Goal: Find contact information: Find contact information

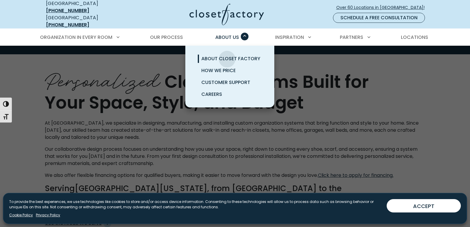
click at [227, 55] on span "About Closet Factory" at bounding box center [230, 58] width 59 height 7
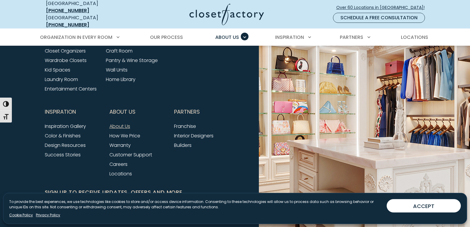
scroll to position [1612, 0]
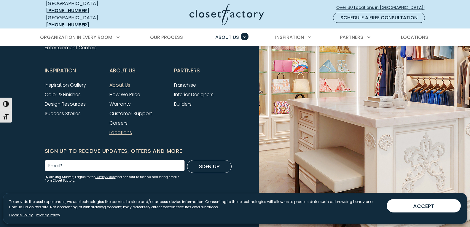
click at [122, 129] on link "Locations" at bounding box center [120, 132] width 23 height 7
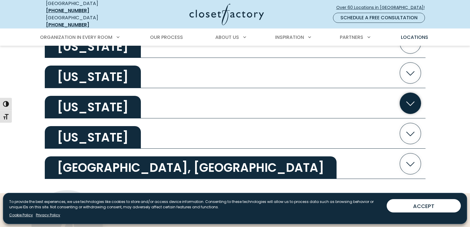
scroll to position [1186, 0]
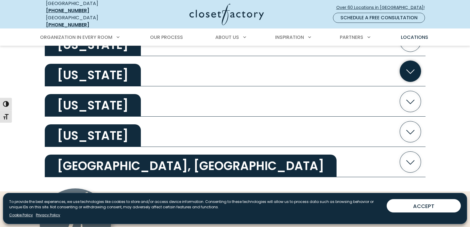
click at [97, 80] on h2 "Virginia" at bounding box center [93, 75] width 96 height 23
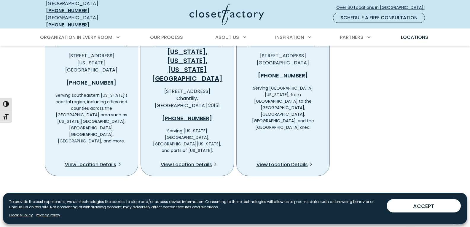
scroll to position [1216, 0]
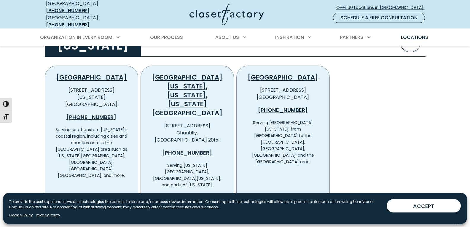
click at [282, 195] on span "View Location Details" at bounding box center [281, 198] width 51 height 7
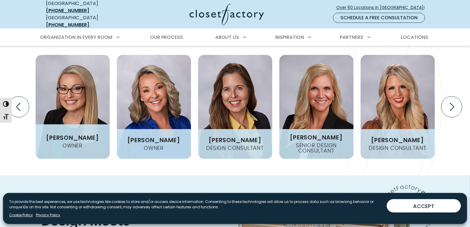
scroll to position [771, 0]
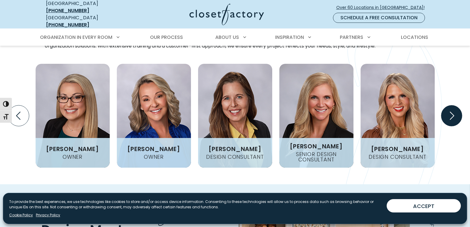
click at [447, 105] on icon "Next slide" at bounding box center [451, 115] width 21 height 21
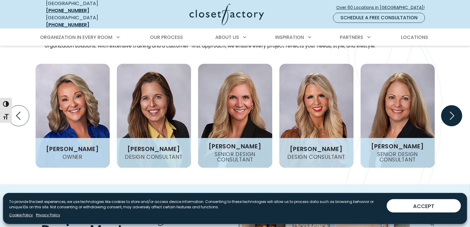
click at [447, 105] on icon "Next slide" at bounding box center [451, 115] width 21 height 21
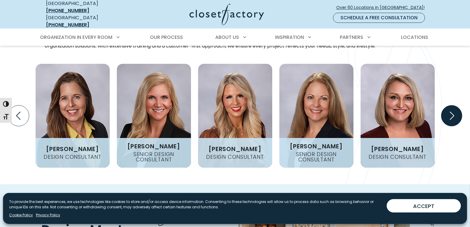
click at [447, 105] on icon "Next slide" at bounding box center [451, 115] width 21 height 21
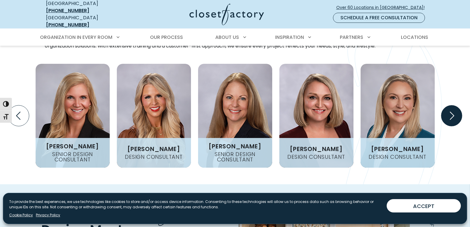
click at [447, 105] on icon "Next slide" at bounding box center [451, 115] width 21 height 21
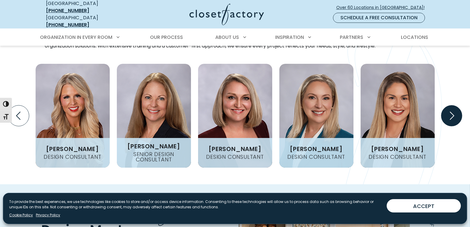
click at [447, 105] on icon "Next slide" at bounding box center [451, 115] width 21 height 21
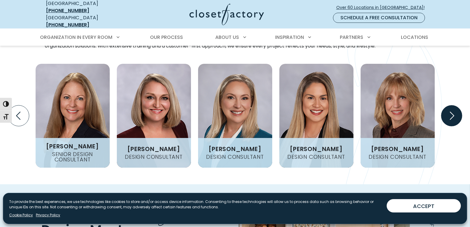
click at [447, 105] on icon "Next slide" at bounding box center [451, 115] width 21 height 21
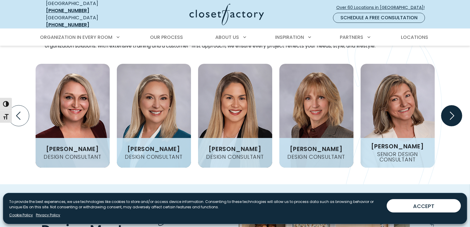
click at [447, 105] on icon "Next slide" at bounding box center [451, 115] width 21 height 21
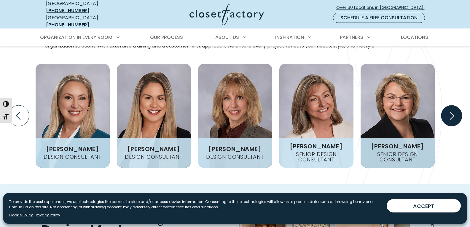
click at [447, 105] on icon "Next slide" at bounding box center [451, 115] width 21 height 21
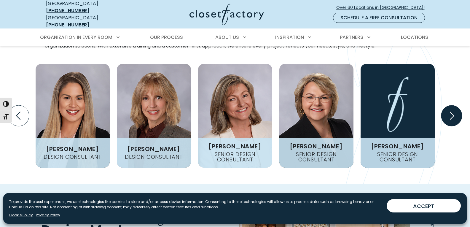
click at [447, 105] on icon "Next slide" at bounding box center [451, 115] width 21 height 21
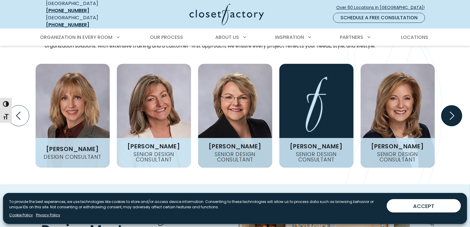
click at [447, 105] on icon "Next slide" at bounding box center [451, 115] width 21 height 21
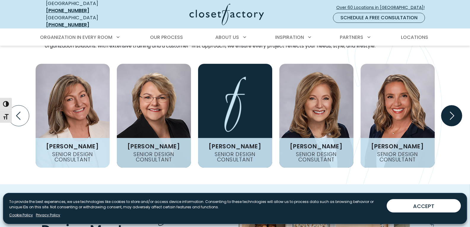
click at [447, 105] on icon "Next slide" at bounding box center [451, 115] width 21 height 21
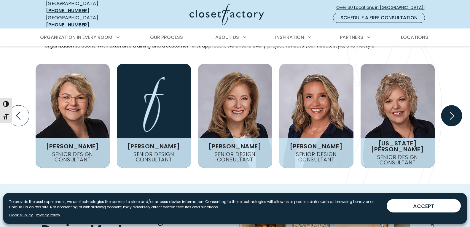
click at [447, 105] on icon "Next slide" at bounding box center [451, 115] width 21 height 21
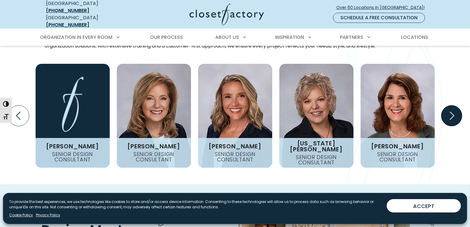
click at [447, 105] on icon "Next slide" at bounding box center [451, 115] width 21 height 21
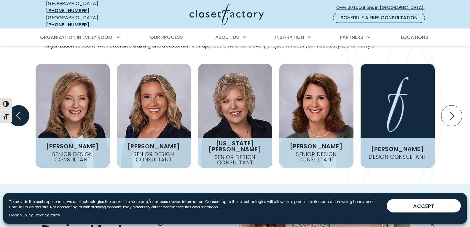
click at [27, 105] on icon "Previous slide" at bounding box center [18, 115] width 21 height 21
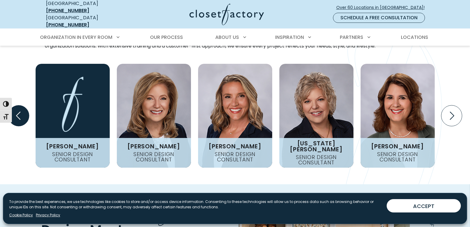
click at [27, 105] on icon "Previous slide" at bounding box center [18, 115] width 21 height 21
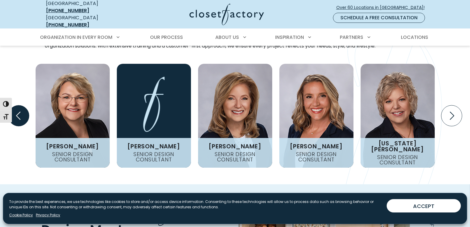
click at [27, 105] on icon "Previous slide" at bounding box center [18, 115] width 21 height 21
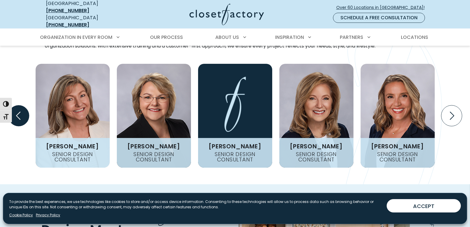
click at [27, 105] on icon "Previous slide" at bounding box center [18, 115] width 21 height 21
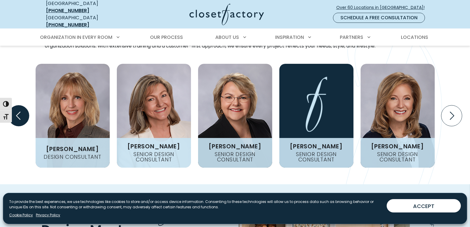
click at [27, 105] on icon "Previous slide" at bounding box center [18, 115] width 21 height 21
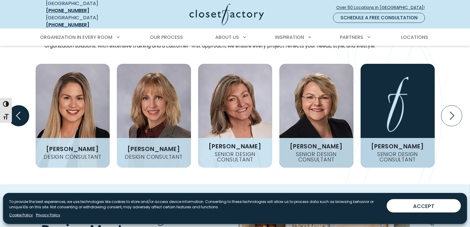
click at [23, 106] on icon "Previous slide" at bounding box center [18, 115] width 21 height 21
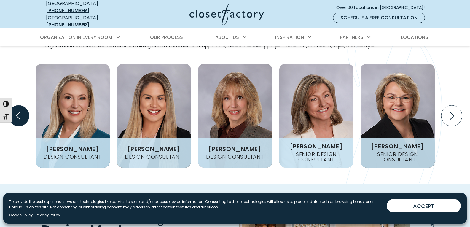
click at [23, 106] on icon "Previous slide" at bounding box center [18, 115] width 21 height 21
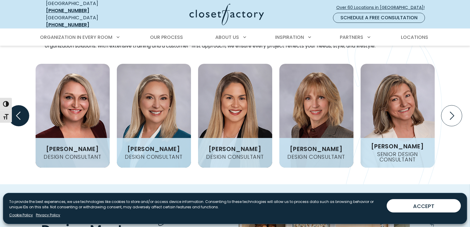
click at [23, 106] on icon "Previous slide" at bounding box center [18, 115] width 21 height 21
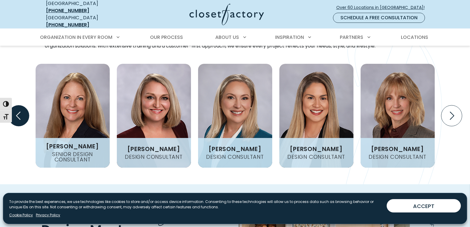
click at [23, 106] on icon "Previous slide" at bounding box center [18, 115] width 21 height 21
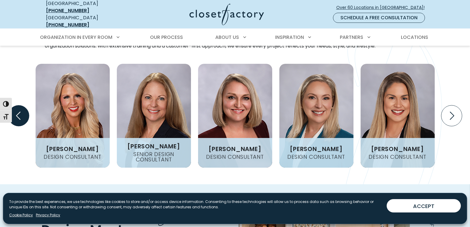
click at [23, 106] on icon "Previous slide" at bounding box center [18, 115] width 21 height 21
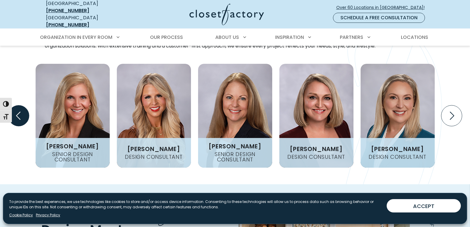
click at [23, 106] on icon "Previous slide" at bounding box center [18, 115] width 21 height 21
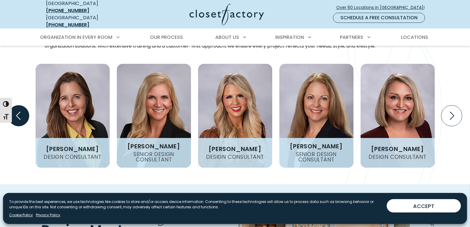
click at [23, 106] on icon "Previous slide" at bounding box center [18, 115] width 21 height 21
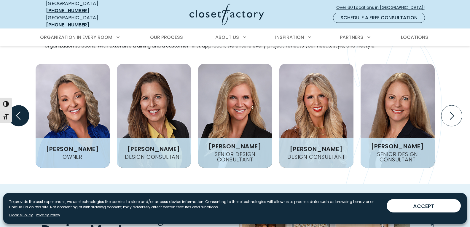
click at [23, 106] on icon "Previous slide" at bounding box center [18, 115] width 21 height 21
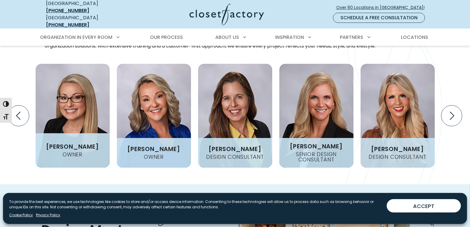
click at [63, 152] on h4 "Owner" at bounding box center [72, 154] width 25 height 5
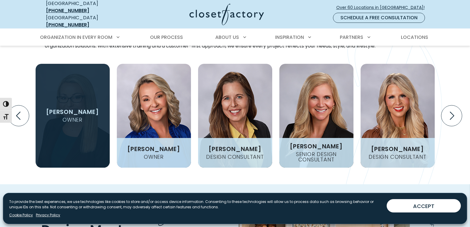
click at [69, 117] on figcaption "Megan Underwood Owner" at bounding box center [73, 116] width 74 height 104
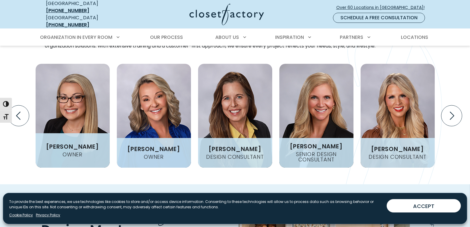
click at [66, 143] on h3 "[PERSON_NAME]" at bounding box center [73, 146] width 58 height 6
